Goal: Task Accomplishment & Management: Manage account settings

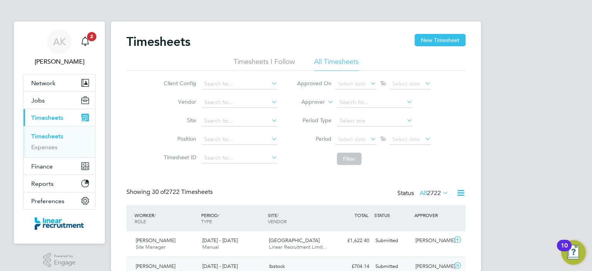
click at [323, 61] on li "All Timesheets" at bounding box center [336, 64] width 45 height 14
click at [87, 40] on icon "Main navigation" at bounding box center [85, 41] width 9 height 9
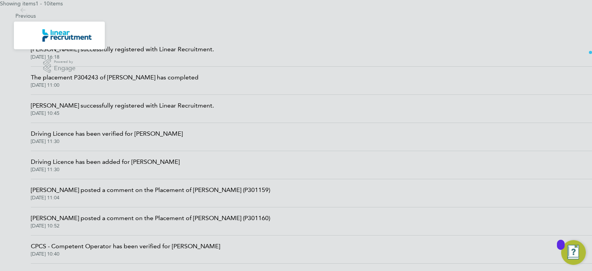
click at [66, 40] on img "Main navigation" at bounding box center [66, 35] width 49 height 12
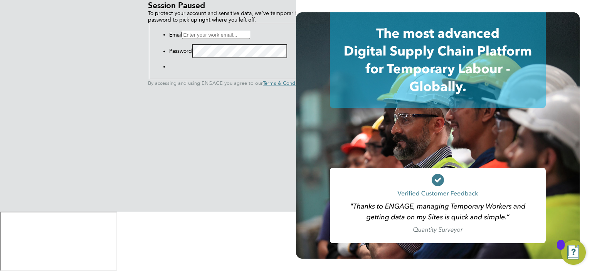
click at [182, 39] on input at bounding box center [216, 35] width 68 height 8
type input "Ashley.kelly@linearrecruitment.co.uk"
